Goal: Transaction & Acquisition: Subscribe to service/newsletter

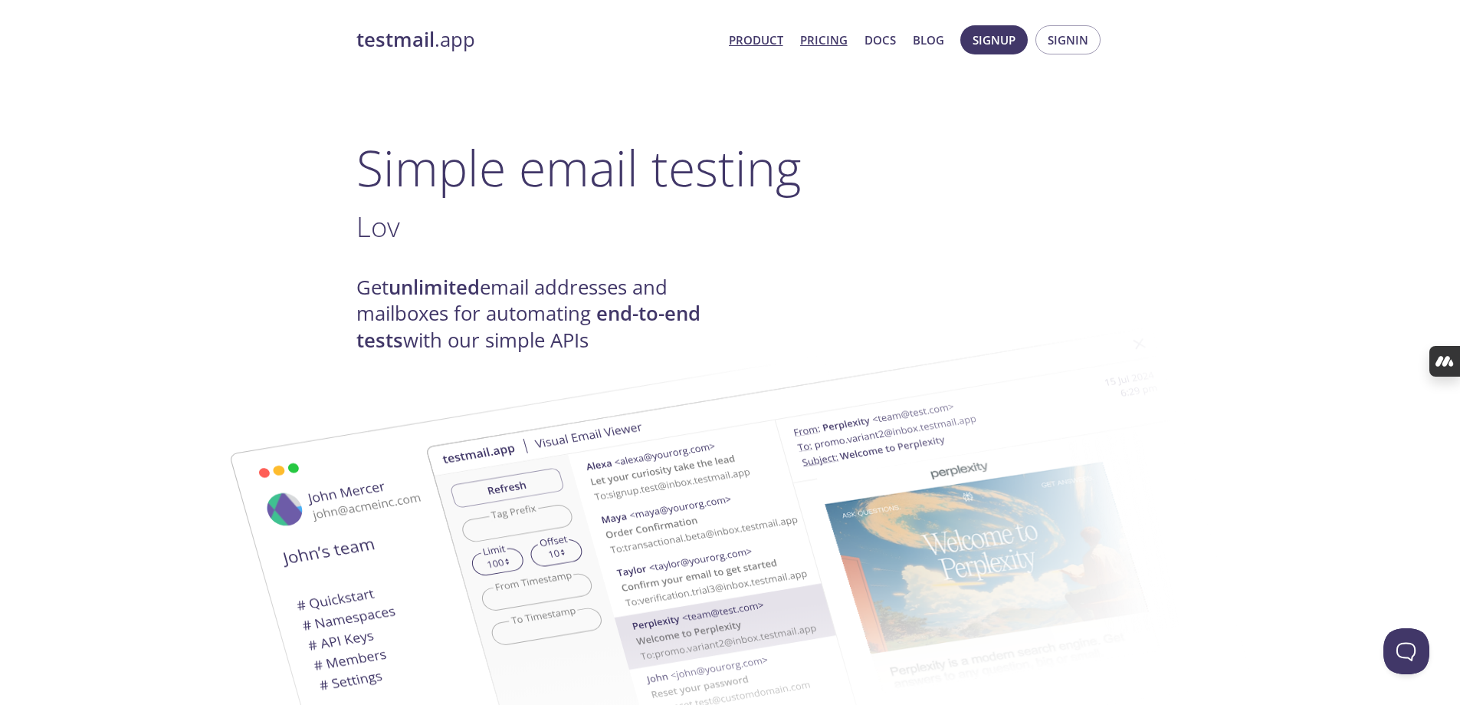
click at [817, 40] on link "Pricing" at bounding box center [824, 40] width 48 height 20
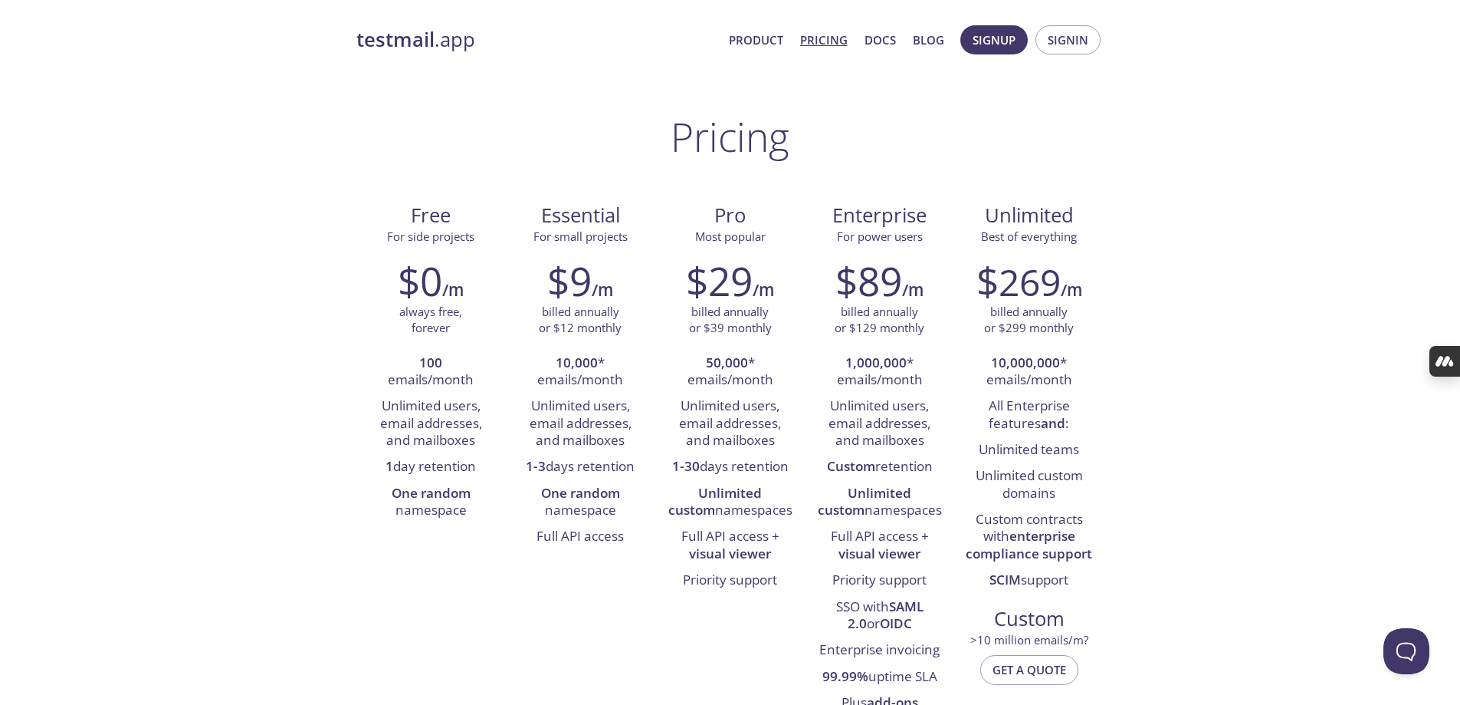
drag, startPoint x: 527, startPoint y: 467, endPoint x: 645, endPoint y: 472, distance: 118.9
click at [645, 472] on div "$9 /m billed annually or $12 monthly 10,000 * emails/month Unlimited users, ema…" at bounding box center [580, 404] width 149 height 312
click at [988, 43] on span "Signup" at bounding box center [994, 40] width 43 height 20
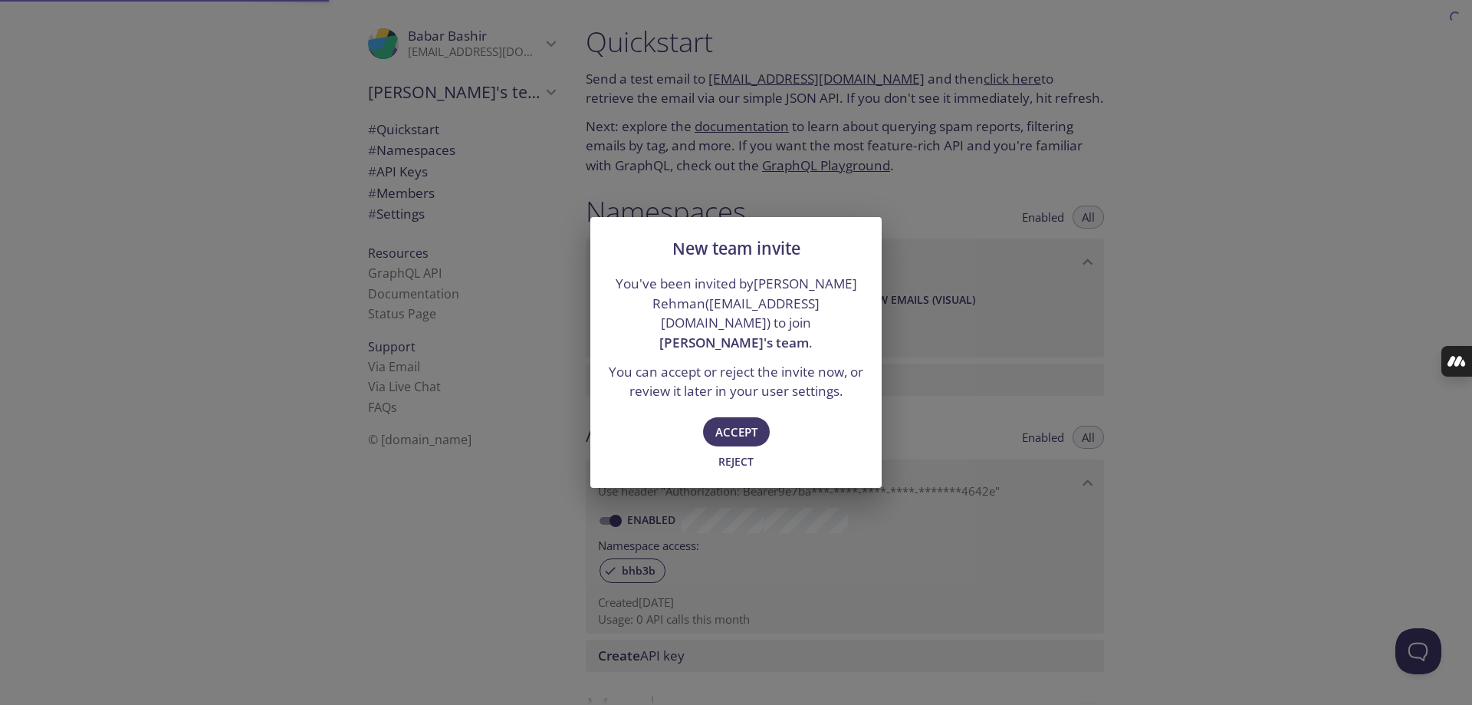
type input "[PERSON_NAME]'s team"
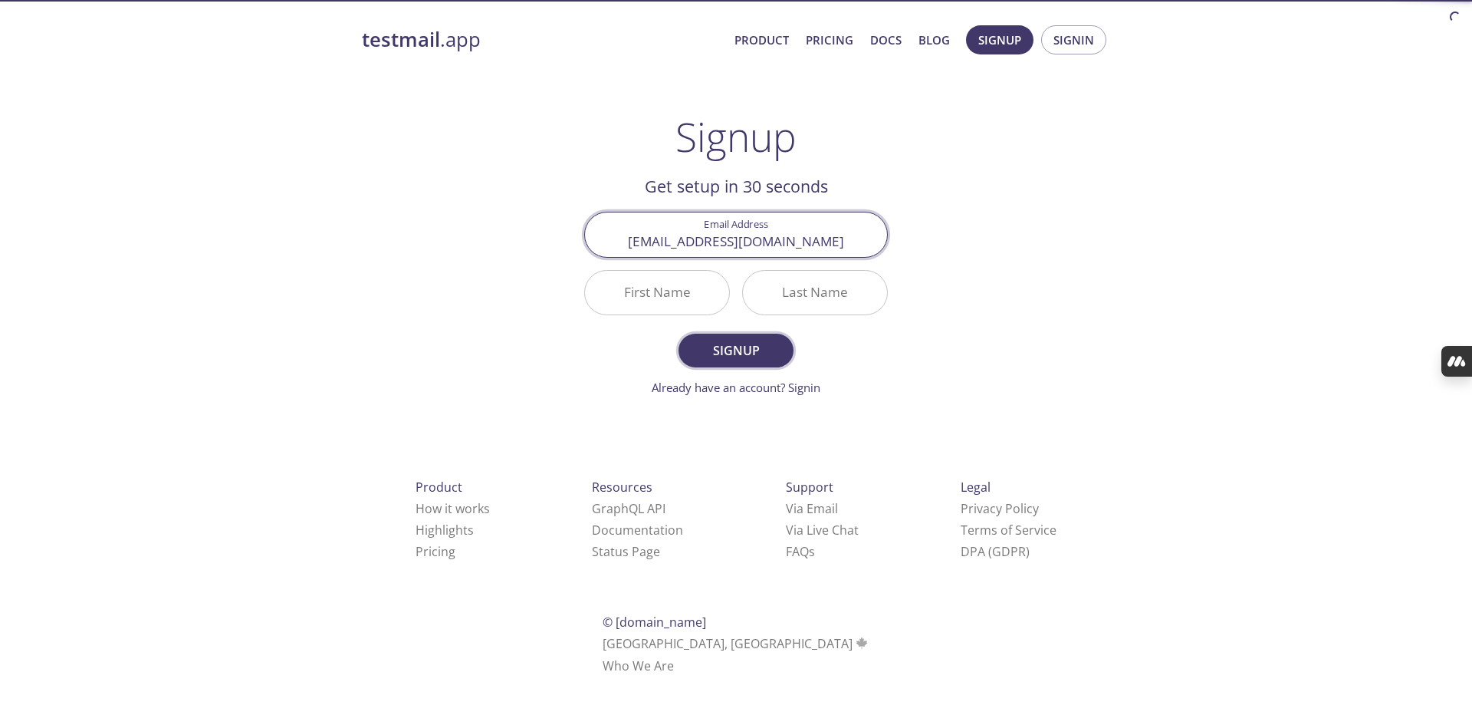
click at [750, 343] on span "Signup" at bounding box center [735, 350] width 81 height 21
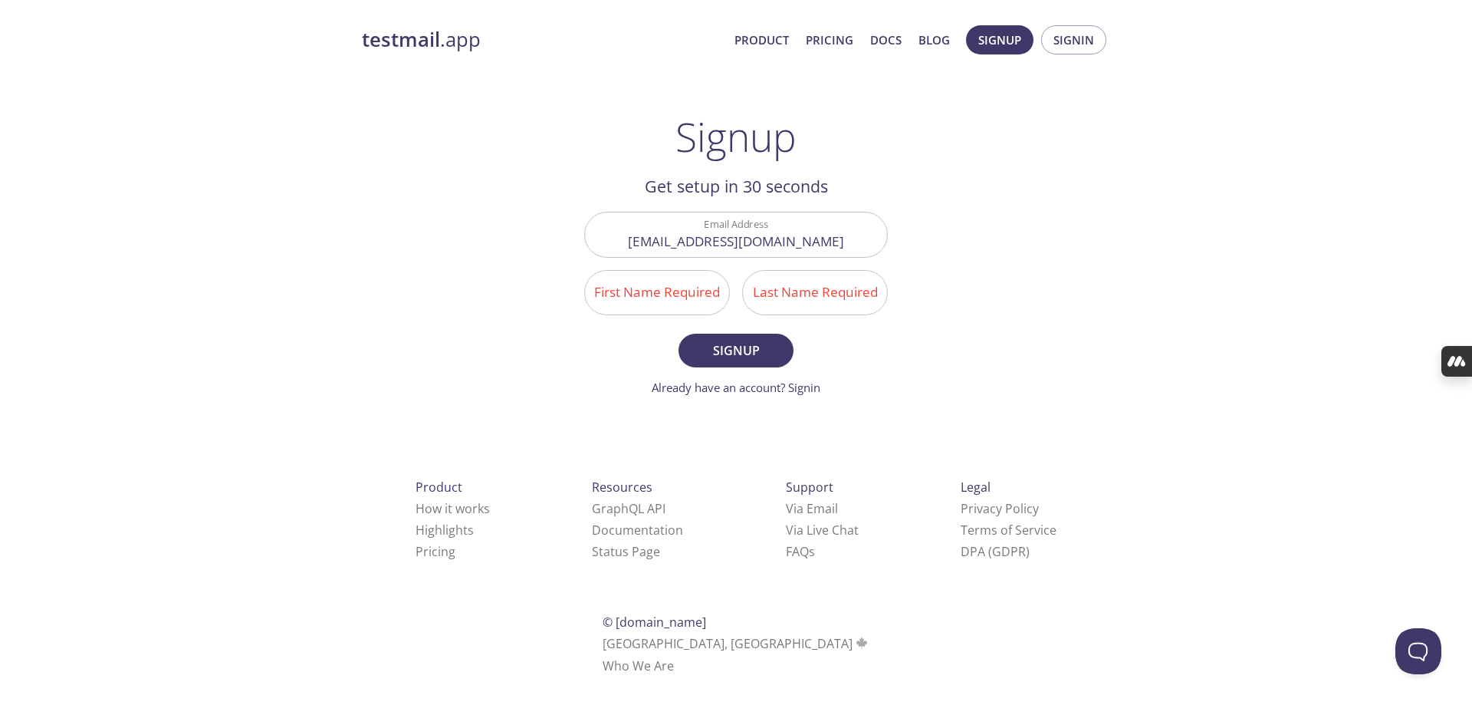
click at [637, 288] on input "First Name Required" at bounding box center [657, 293] width 144 height 44
type input "A"
type input "Babar"
type input "Bashir"
click at [722, 356] on span "Signup" at bounding box center [735, 350] width 81 height 21
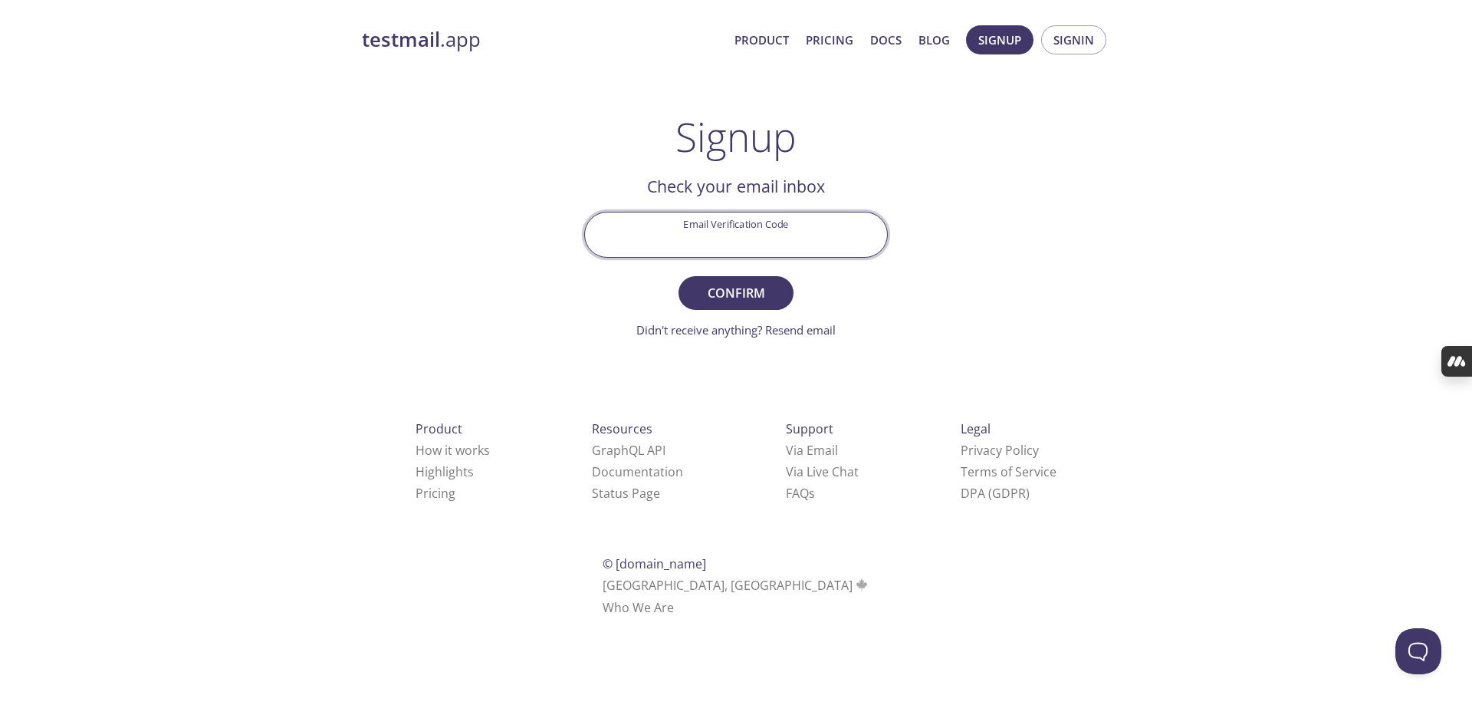
click at [676, 219] on input "Email Verification Code" at bounding box center [736, 234] width 302 height 44
paste input "F41ZY7Z"
type input "F41ZY7Z"
click at [721, 291] on span "Confirm" at bounding box center [735, 292] width 81 height 21
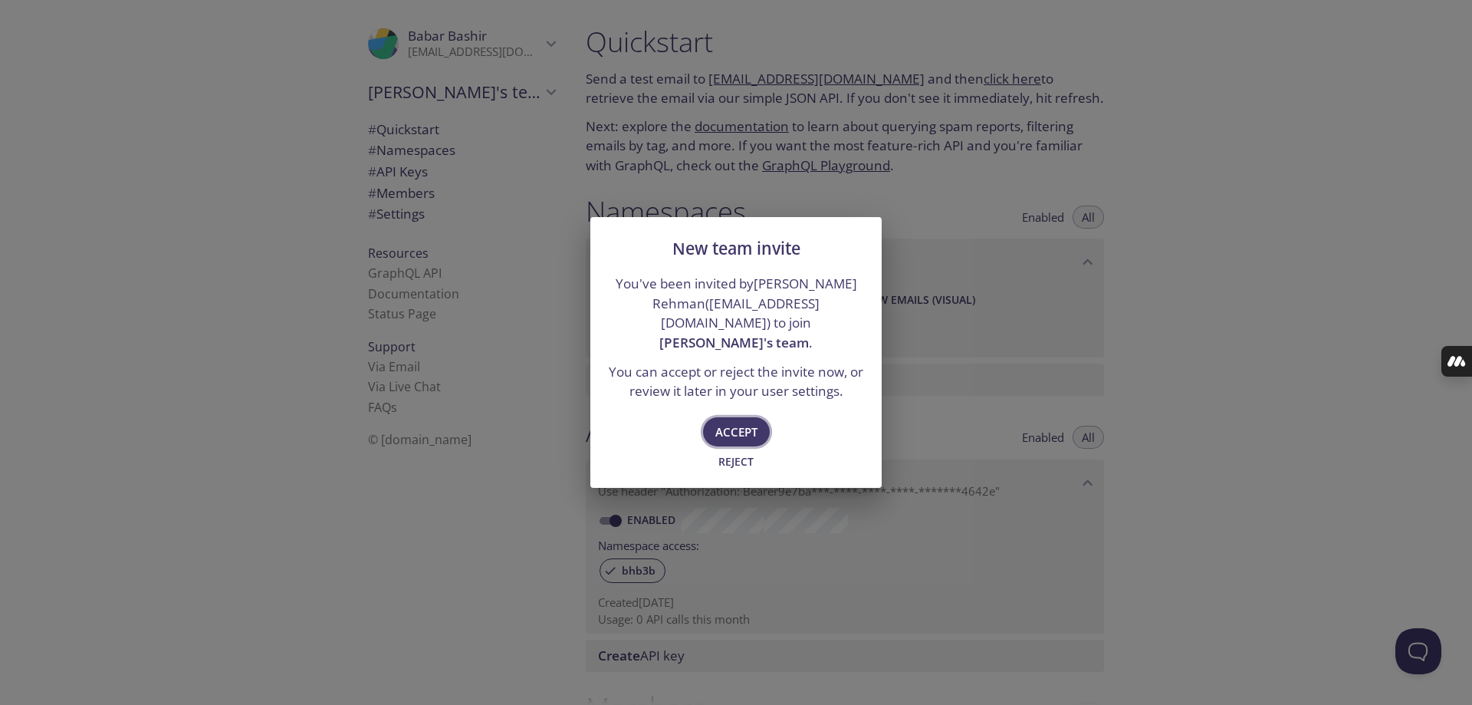
click at [737, 422] on span "Accept" at bounding box center [736, 432] width 42 height 20
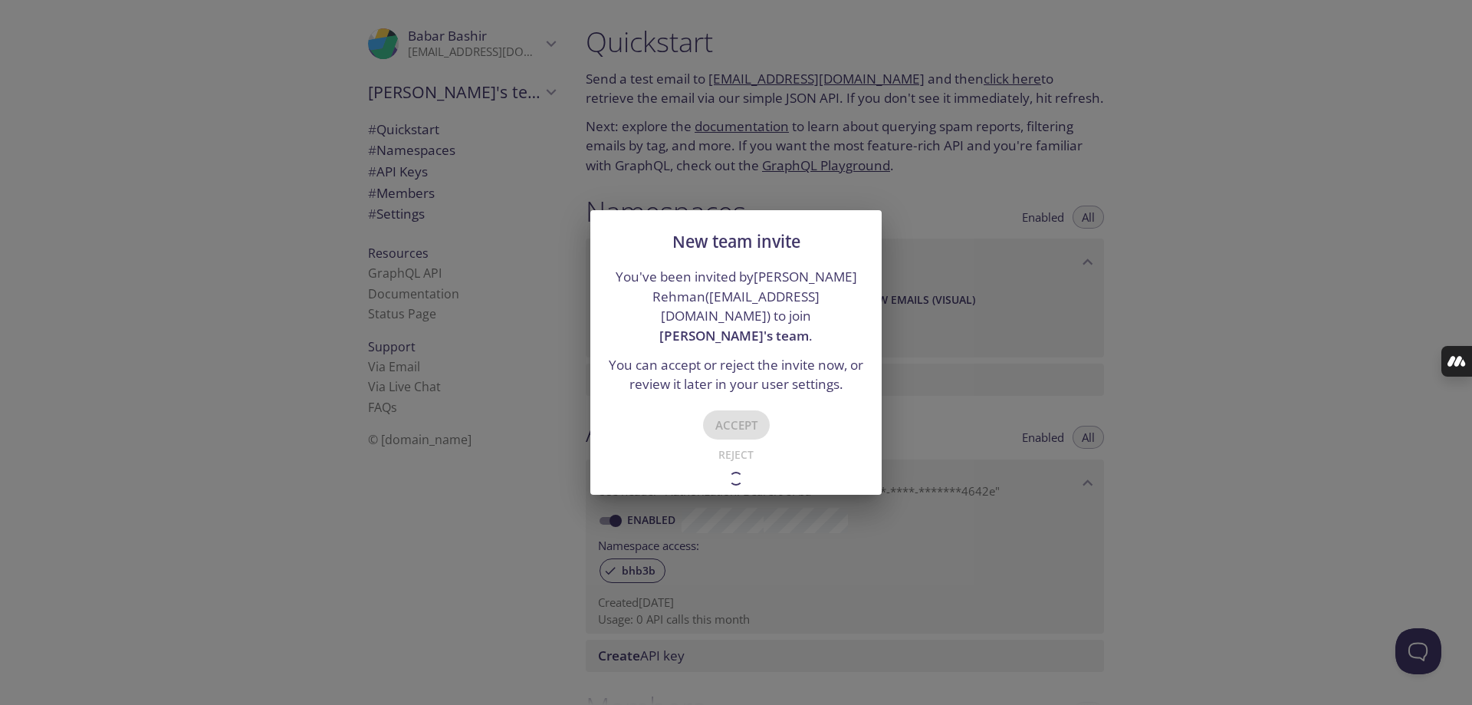
type input "[PERSON_NAME]'s team"
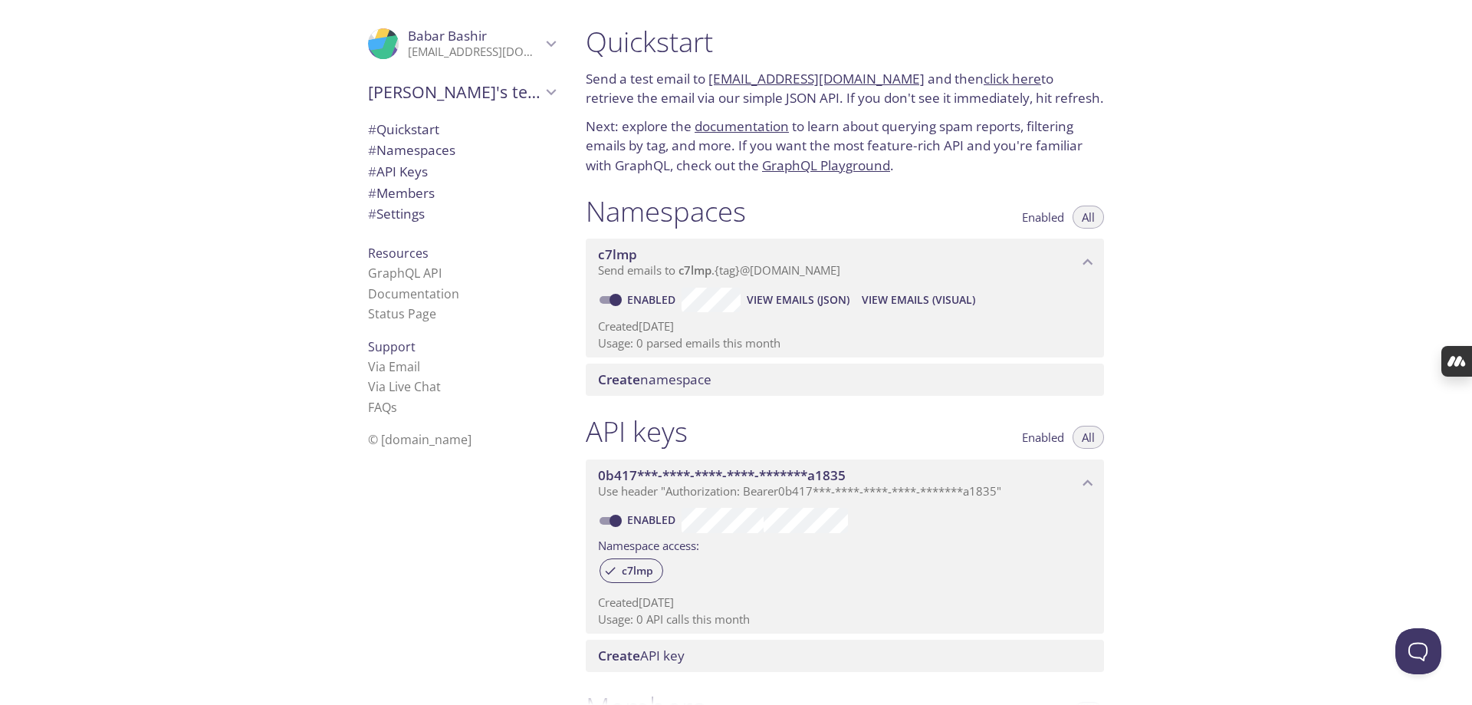
click at [392, 198] on span "# Members" at bounding box center [401, 193] width 67 height 18
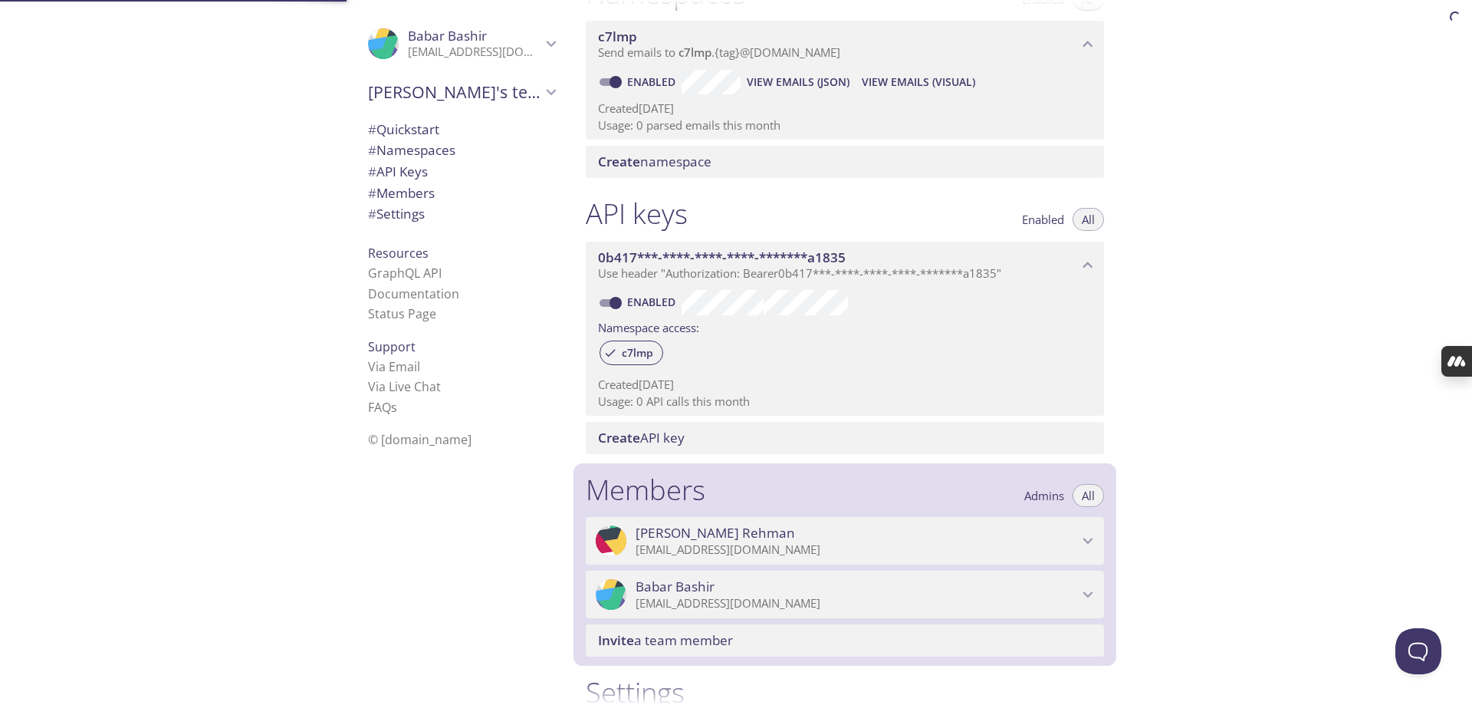
scroll to position [400, 0]
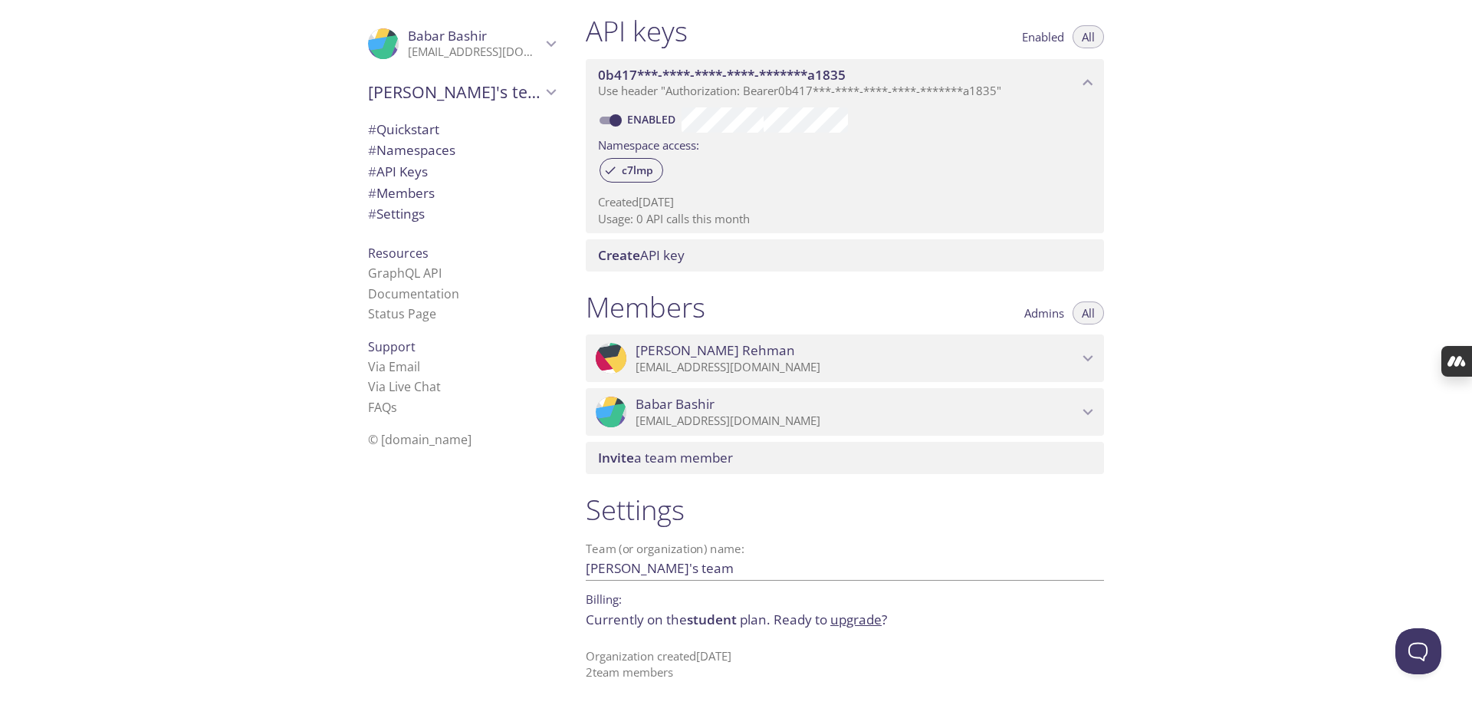
click at [384, 129] on span "# Quickstart" at bounding box center [403, 129] width 71 height 18
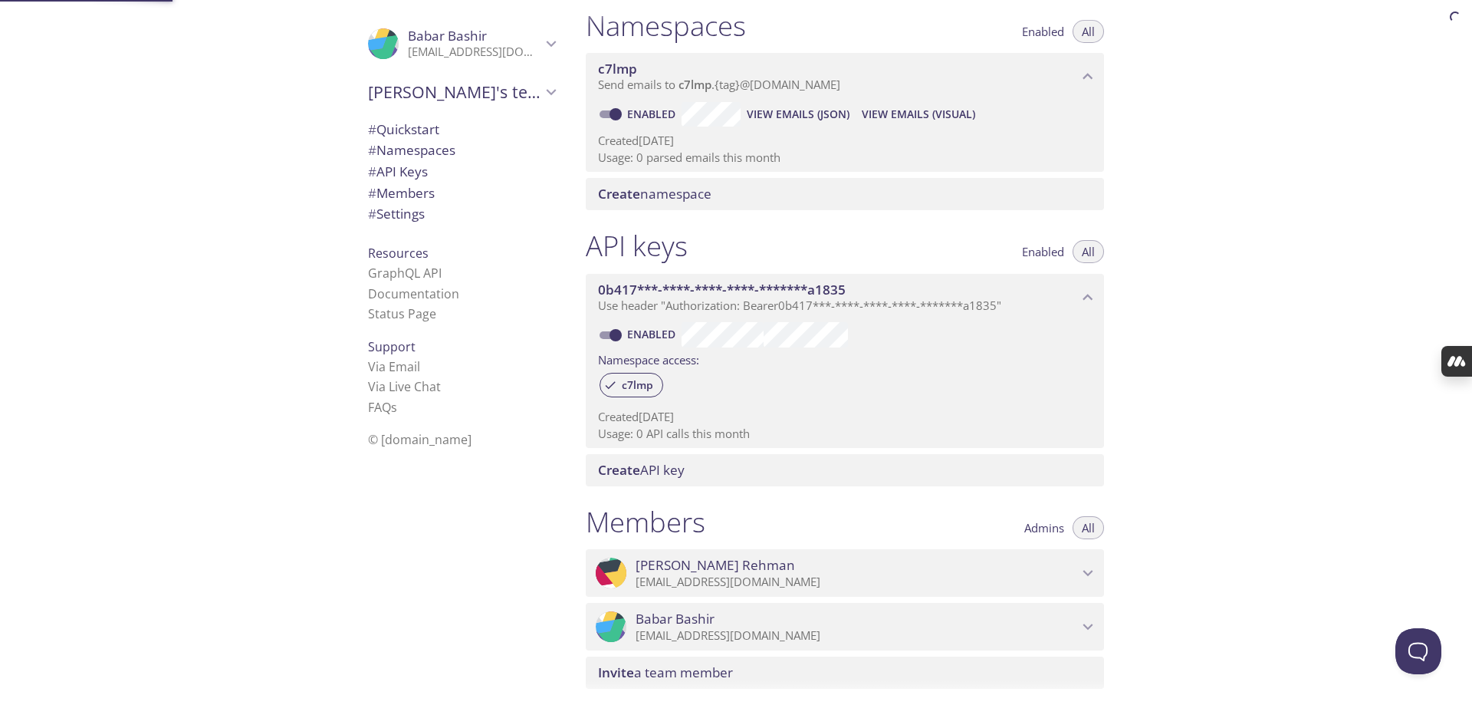
scroll to position [25, 0]
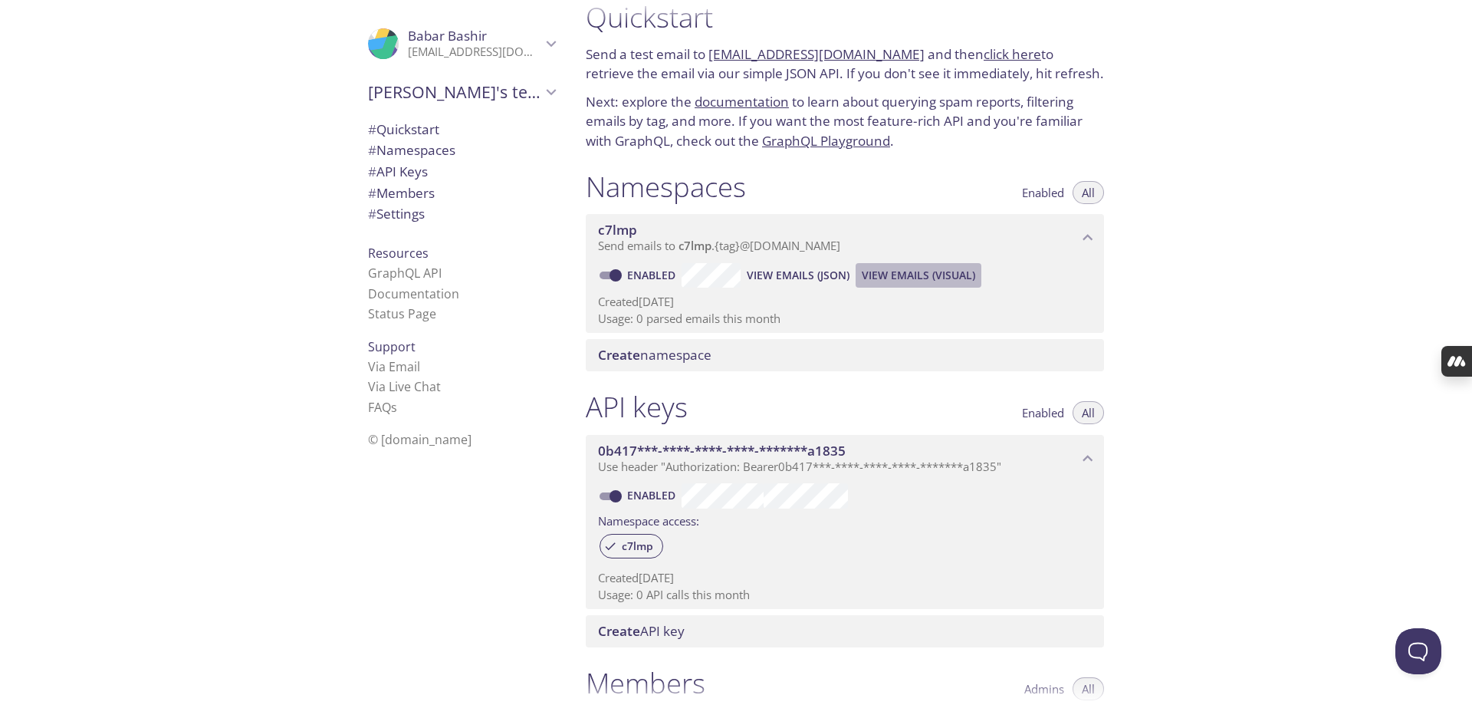
click at [905, 277] on span "View Emails (Visual)" at bounding box center [918, 275] width 113 height 18
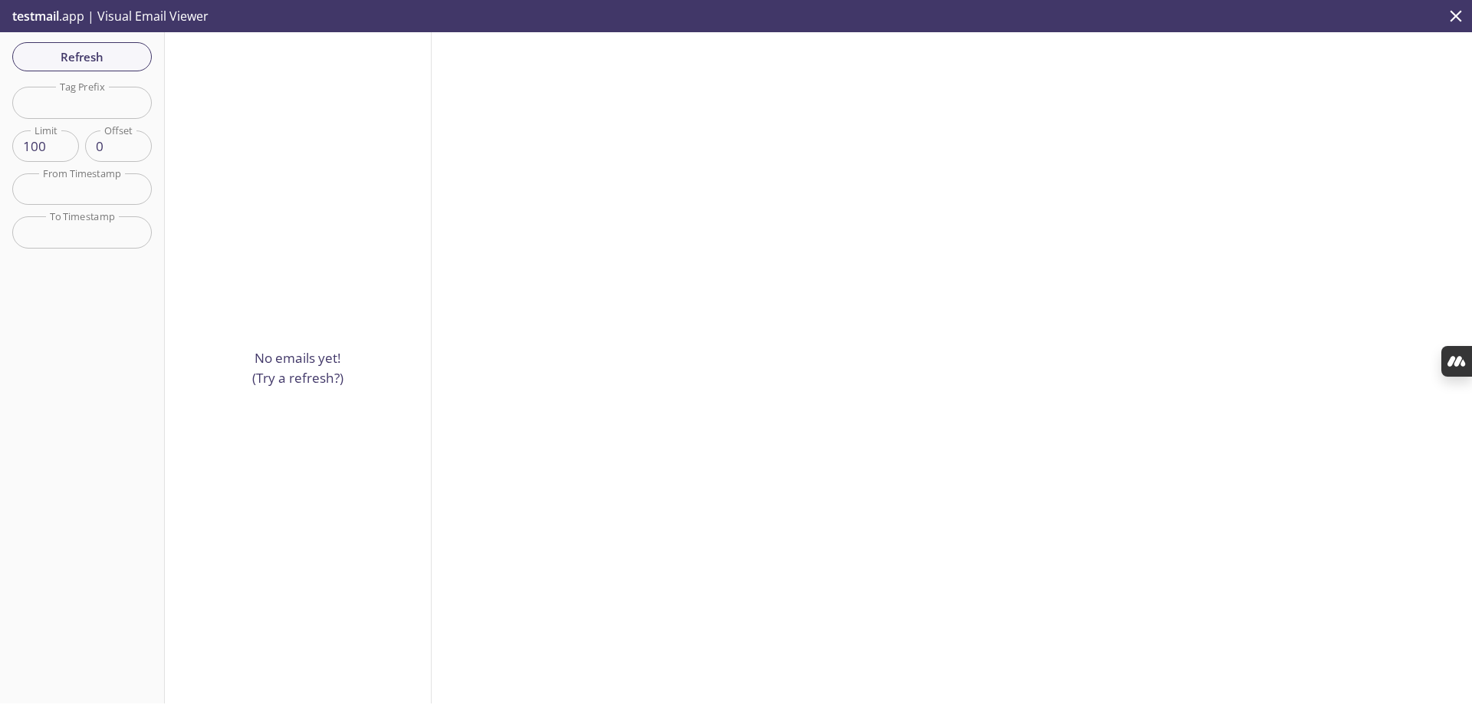
click at [73, 94] on input "text" at bounding box center [82, 102] width 140 height 31
type input "capcutbabar"
click at [101, 101] on input "capcutbabar" at bounding box center [82, 102] width 140 height 31
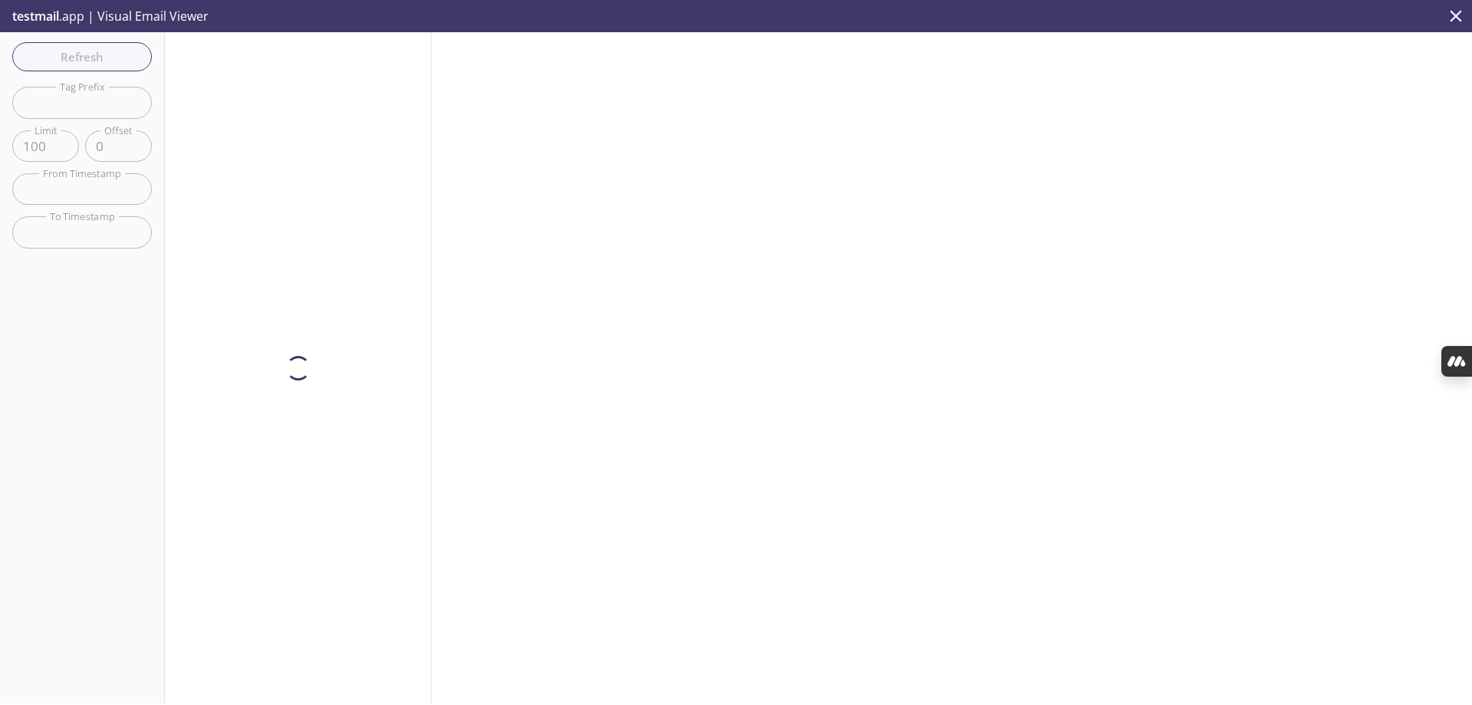
click at [1459, 15] on icon "close" at bounding box center [1456, 16] width 20 height 20
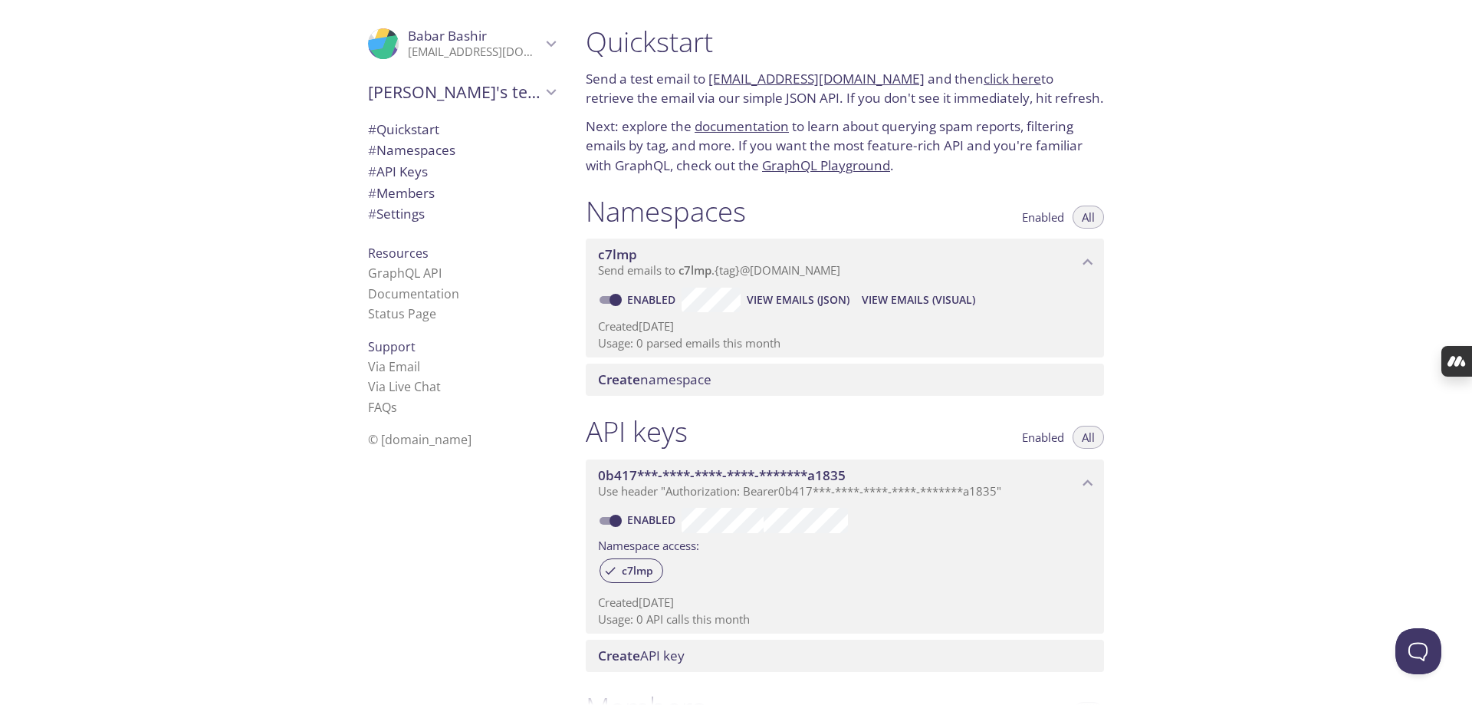
click at [383, 124] on span "# Quickstart" at bounding box center [403, 129] width 71 height 18
click at [770, 74] on link "[EMAIL_ADDRESS][DOMAIN_NAME]" at bounding box center [816, 77] width 216 height 18
click at [725, 272] on span "Send emails to c7lmp . {tag} @[DOMAIN_NAME]" at bounding box center [719, 268] width 242 height 15
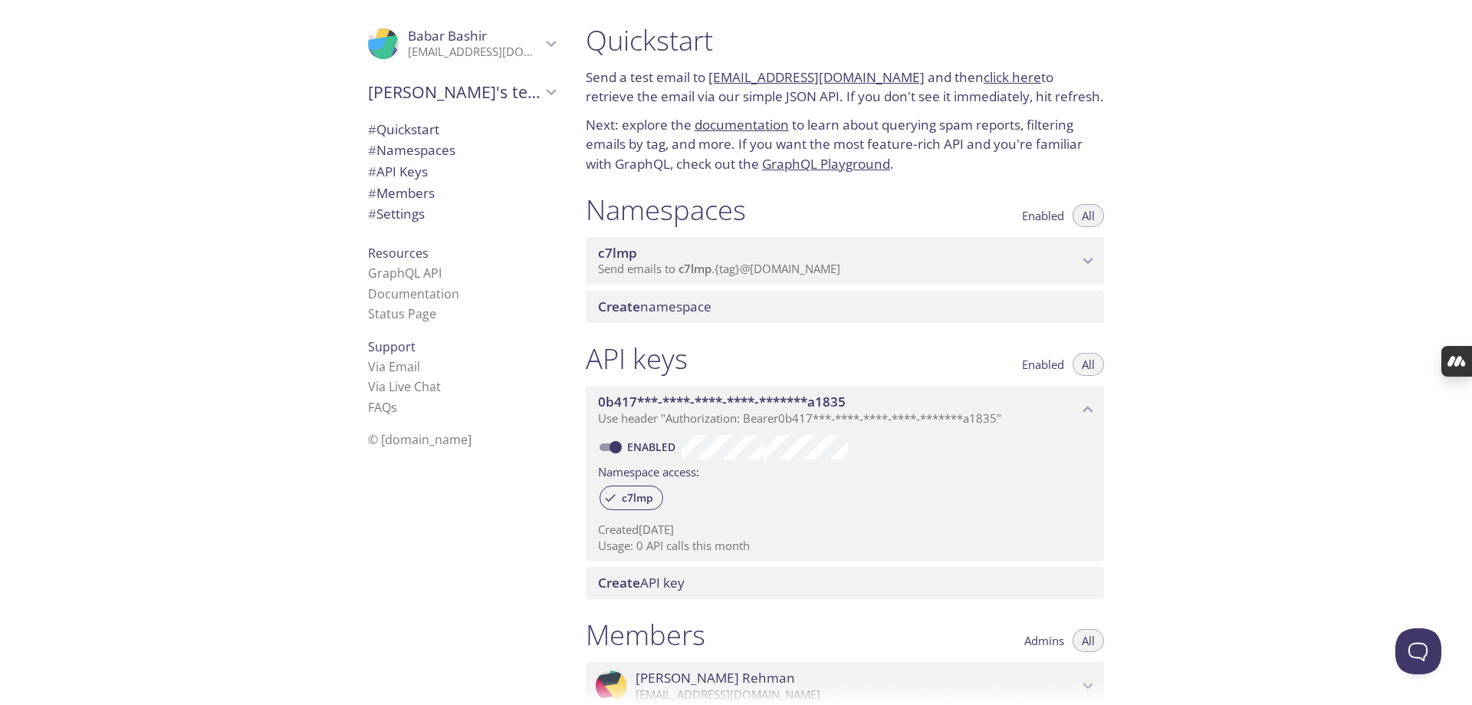
click at [725, 272] on span "Send emails to c7lmp . {tag} @[DOMAIN_NAME]" at bounding box center [719, 268] width 242 height 15
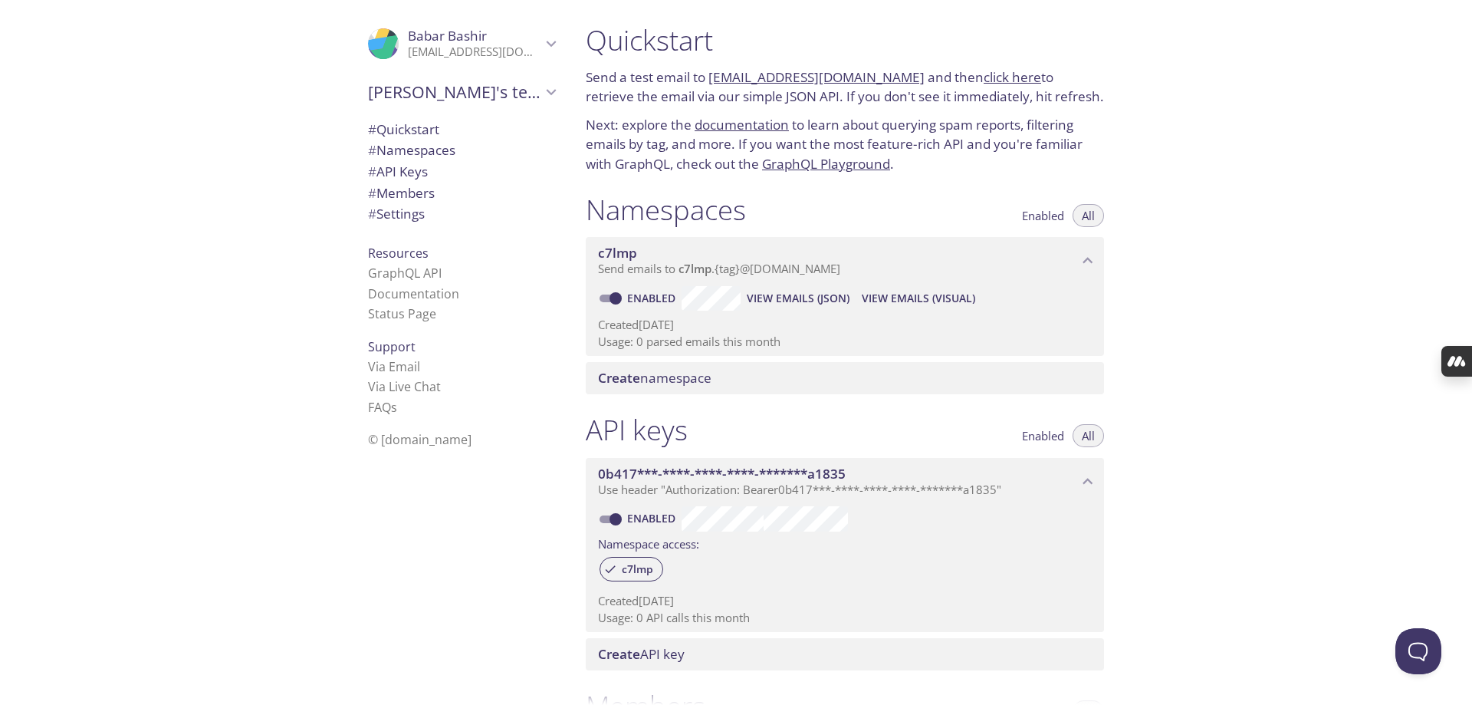
click at [658, 383] on span "Create namespace" at bounding box center [654, 378] width 113 height 18
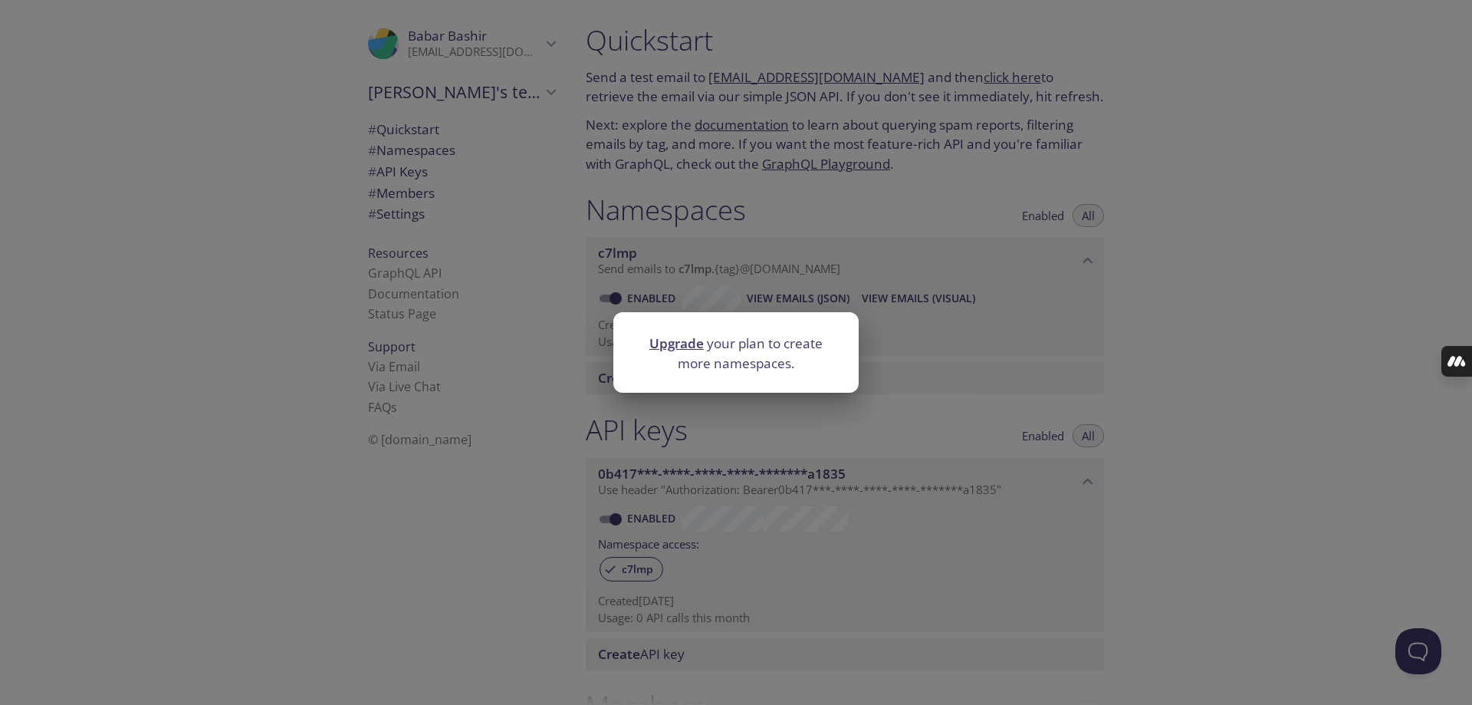
click at [1132, 373] on div "Upgrade your plan to create more namespaces." at bounding box center [736, 352] width 1472 height 705
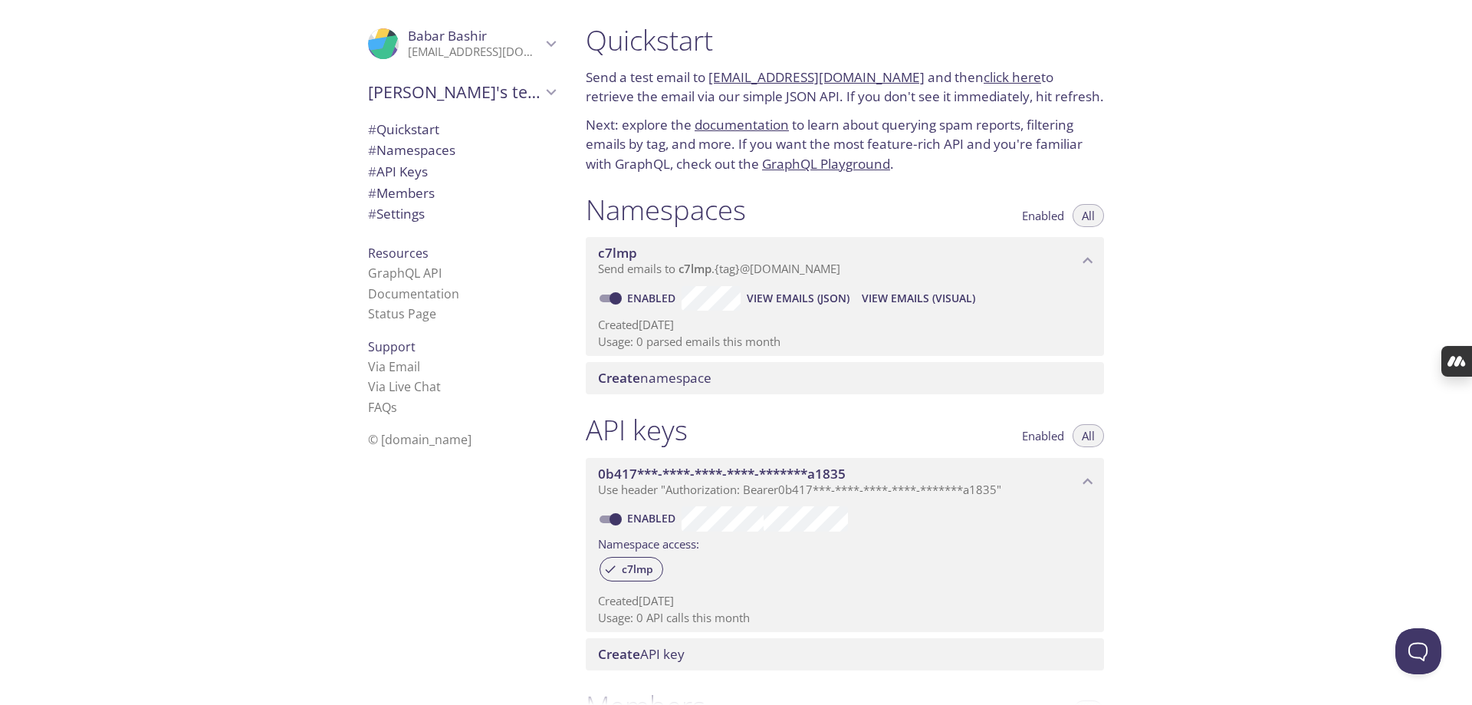
click at [608, 255] on span "c7lmp" at bounding box center [617, 253] width 39 height 18
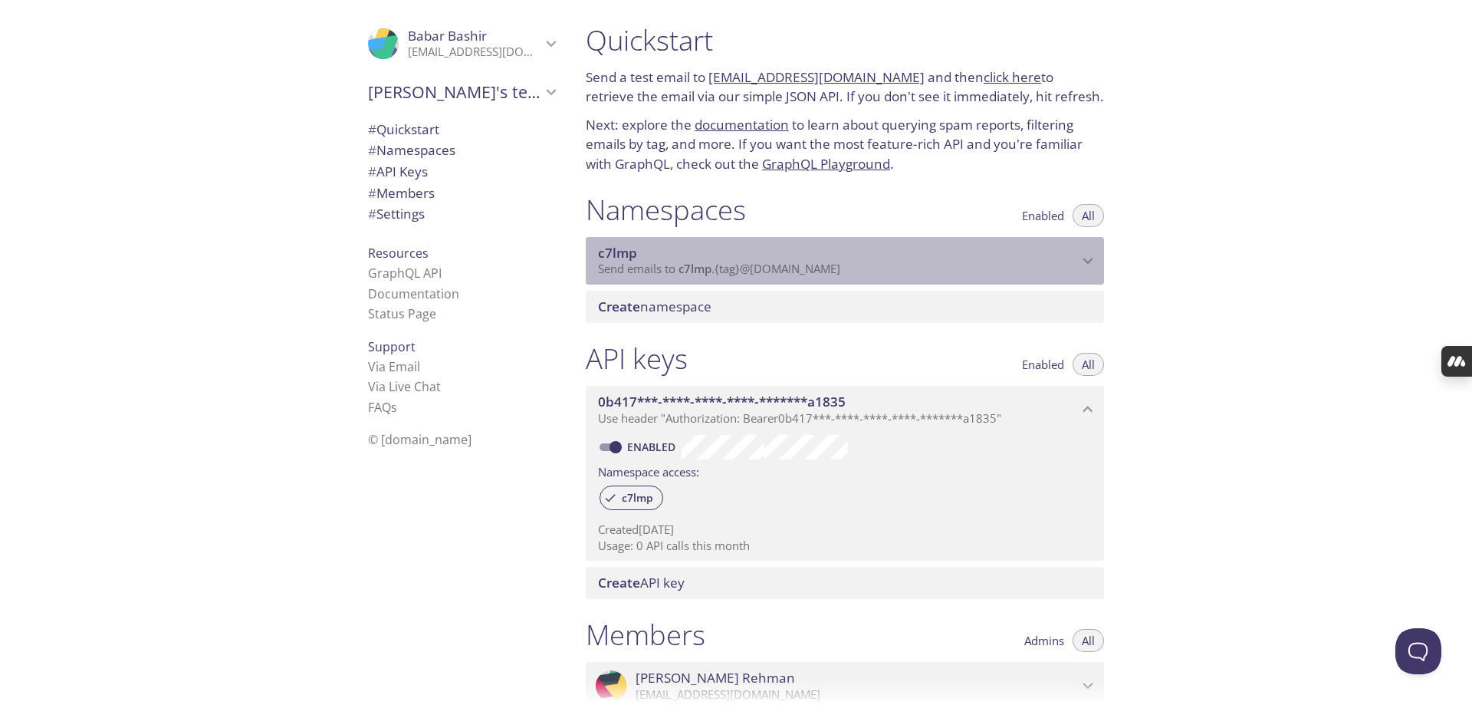
click at [608, 255] on span "c7lmp" at bounding box center [617, 253] width 39 height 18
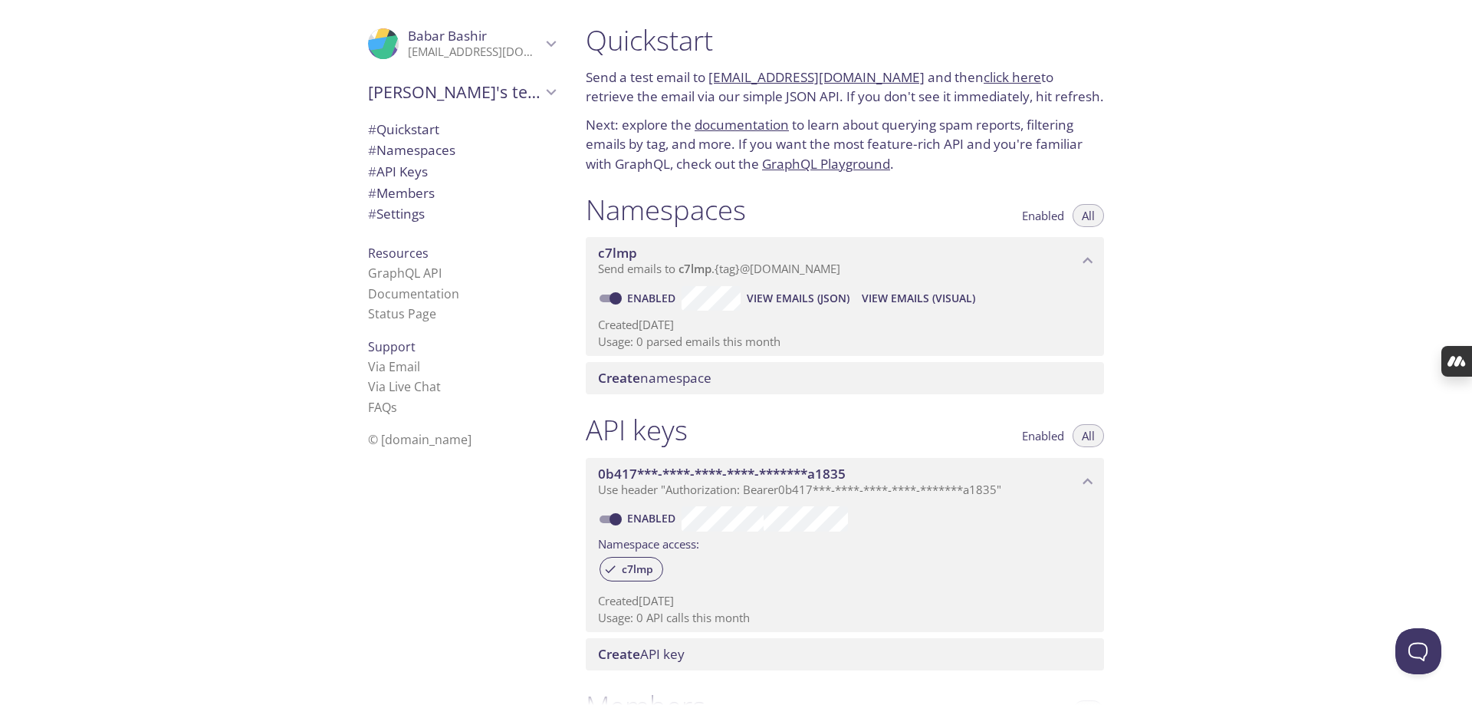
drag, startPoint x: 867, startPoint y: 271, endPoint x: 581, endPoint y: 261, distance: 286.1
click at [581, 261] on div "Namespaces Enabled All c7lmp Send emails to c7lmp . {tag} @[DOMAIN_NAME] Enable…" at bounding box center [844, 293] width 543 height 221
click at [892, 298] on span "View Emails (Visual)" at bounding box center [918, 298] width 113 height 18
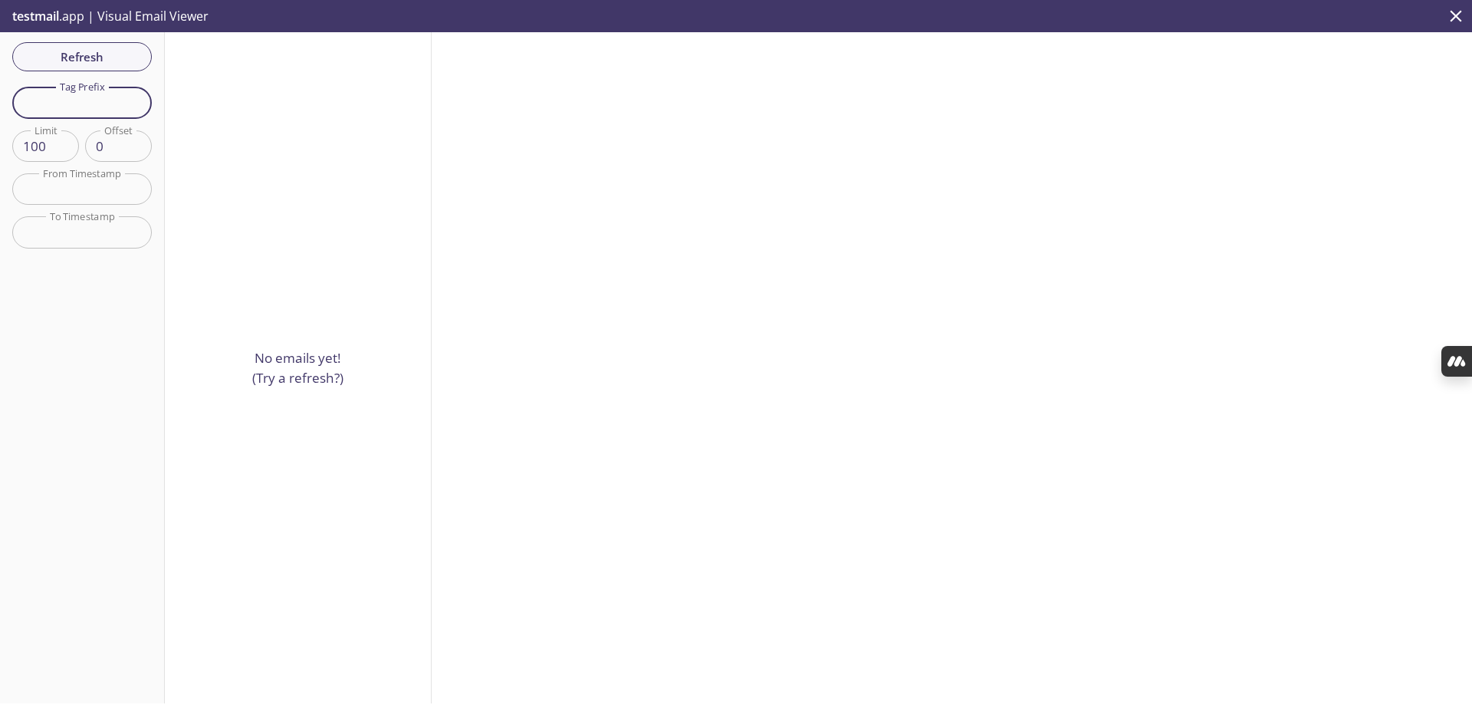
click at [87, 110] on input "text" at bounding box center [82, 102] width 140 height 31
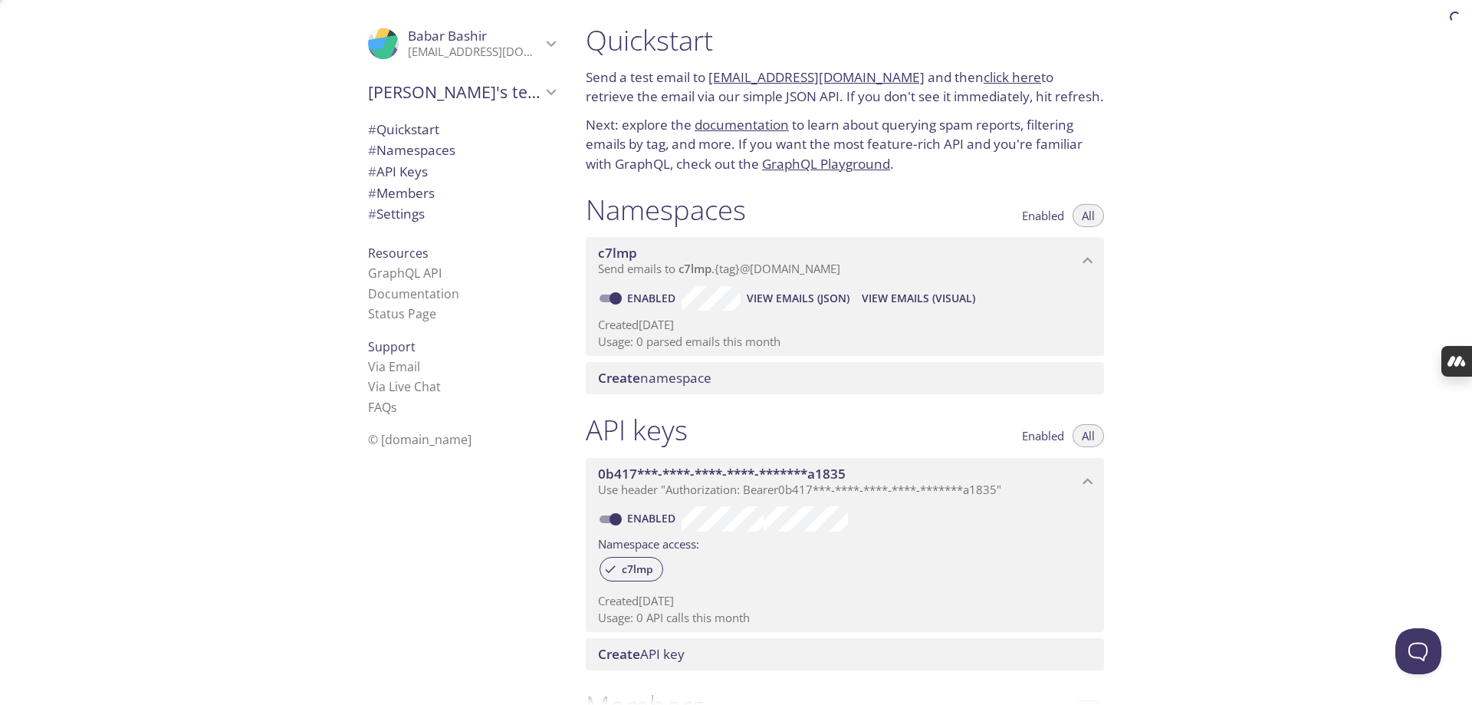
scroll to position [25, 0]
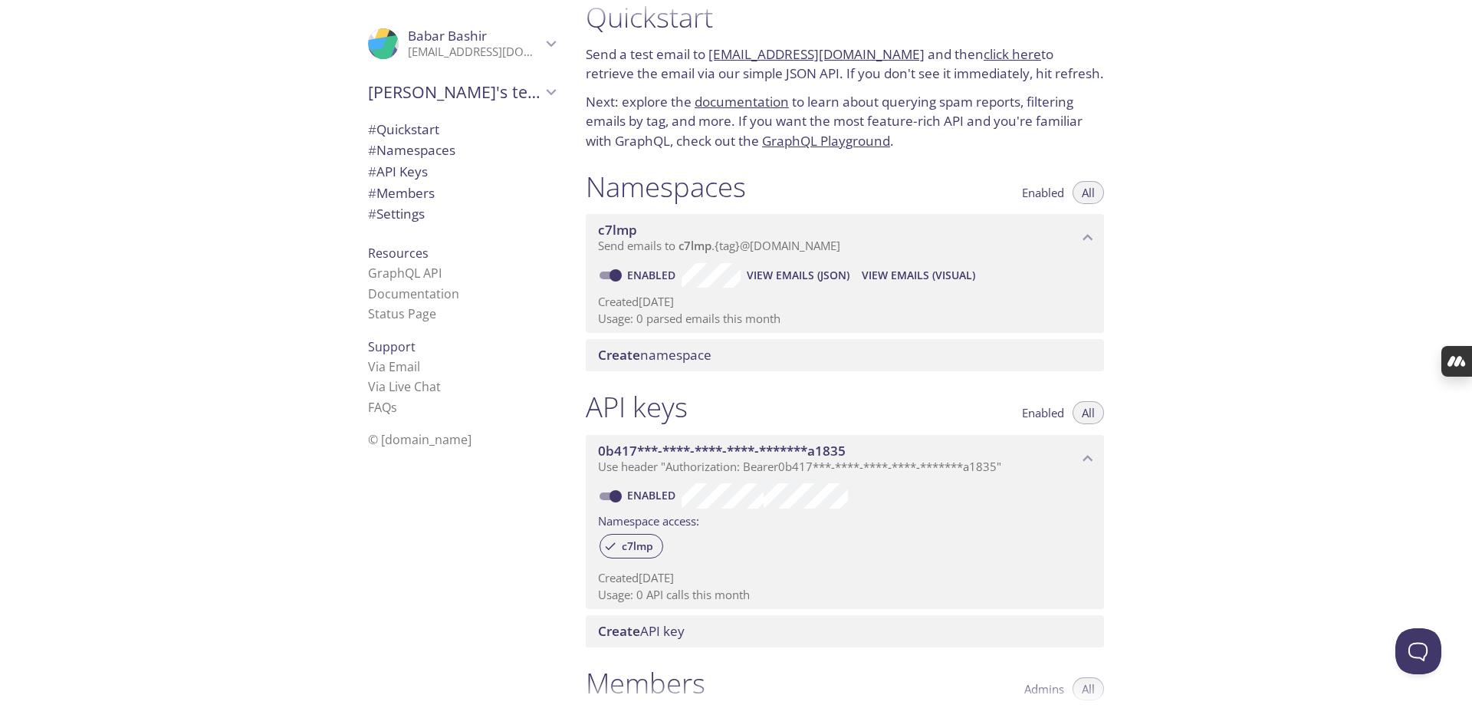
click at [948, 275] on span "View Emails (Visual)" at bounding box center [918, 275] width 113 height 18
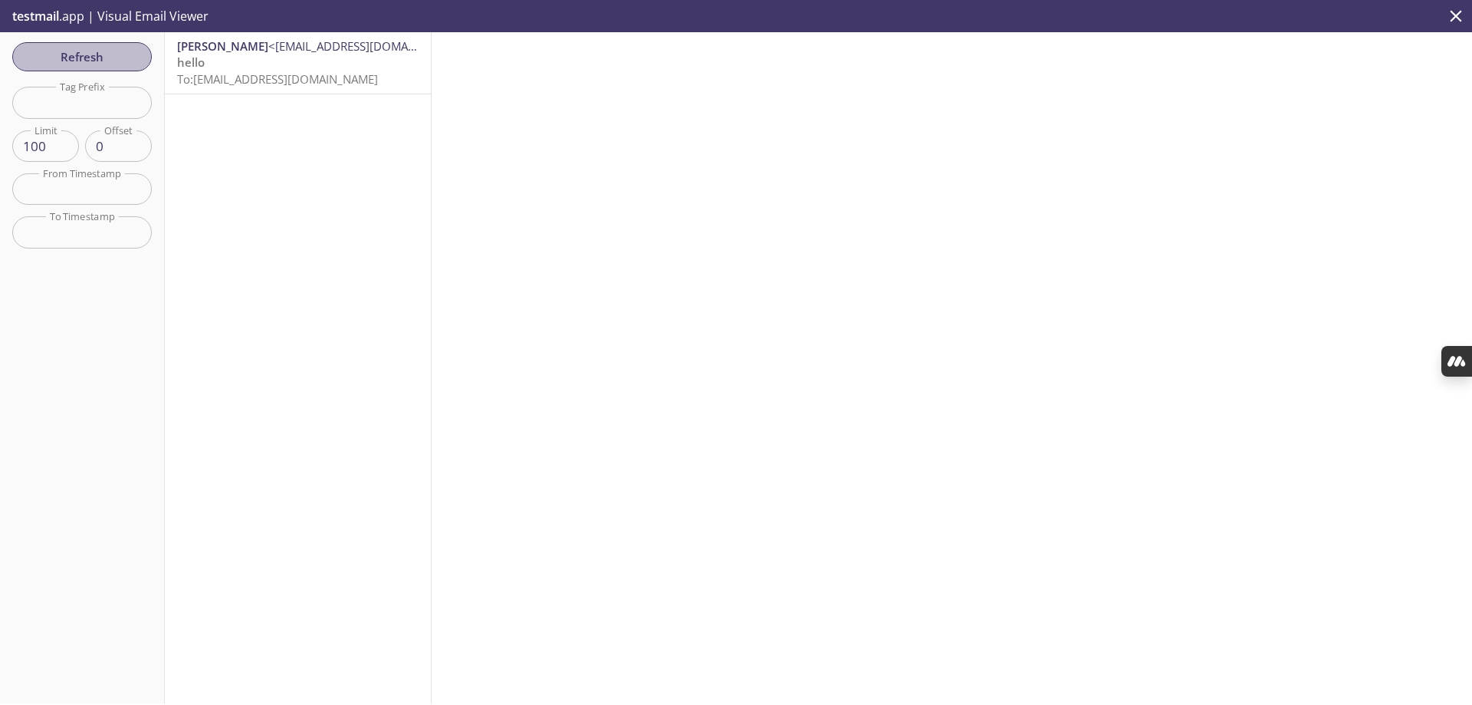
click at [91, 61] on span "Refresh" at bounding box center [82, 57] width 115 height 20
click at [281, 80] on span "To: [EMAIL_ADDRESS][DOMAIN_NAME]" at bounding box center [277, 78] width 201 height 15
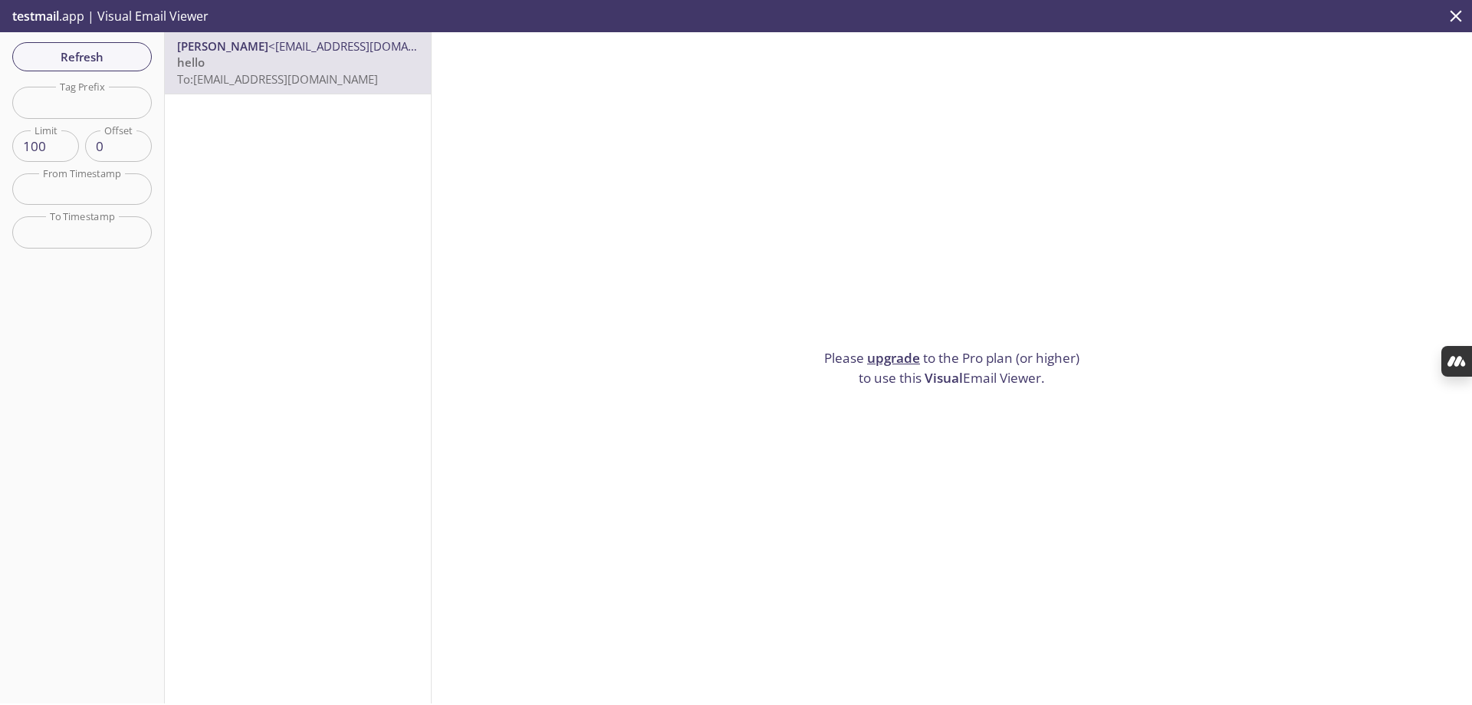
click at [1453, 19] on icon "close" at bounding box center [1455, 15] width 11 height 11
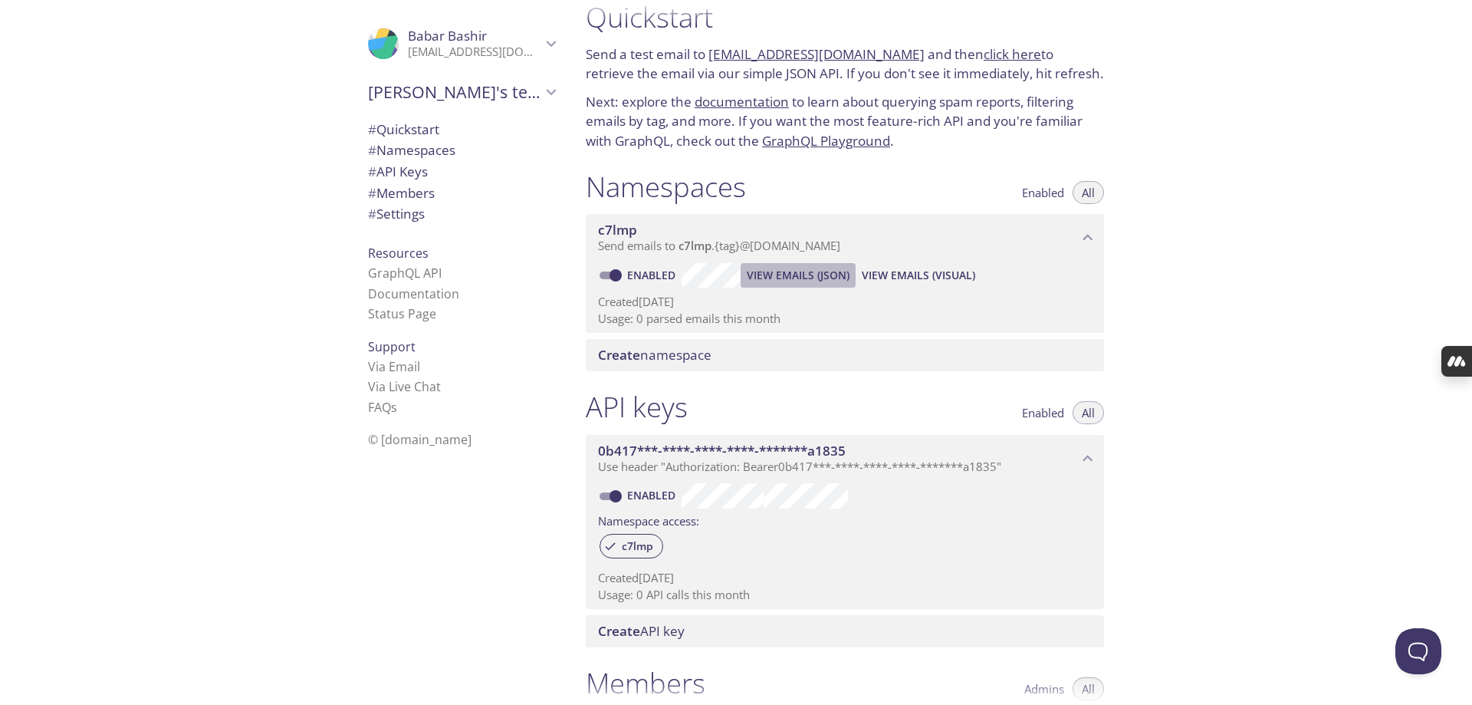
click at [807, 276] on span "View Emails (JSON)" at bounding box center [798, 275] width 103 height 18
